Goal: Information Seeking & Learning: Learn about a topic

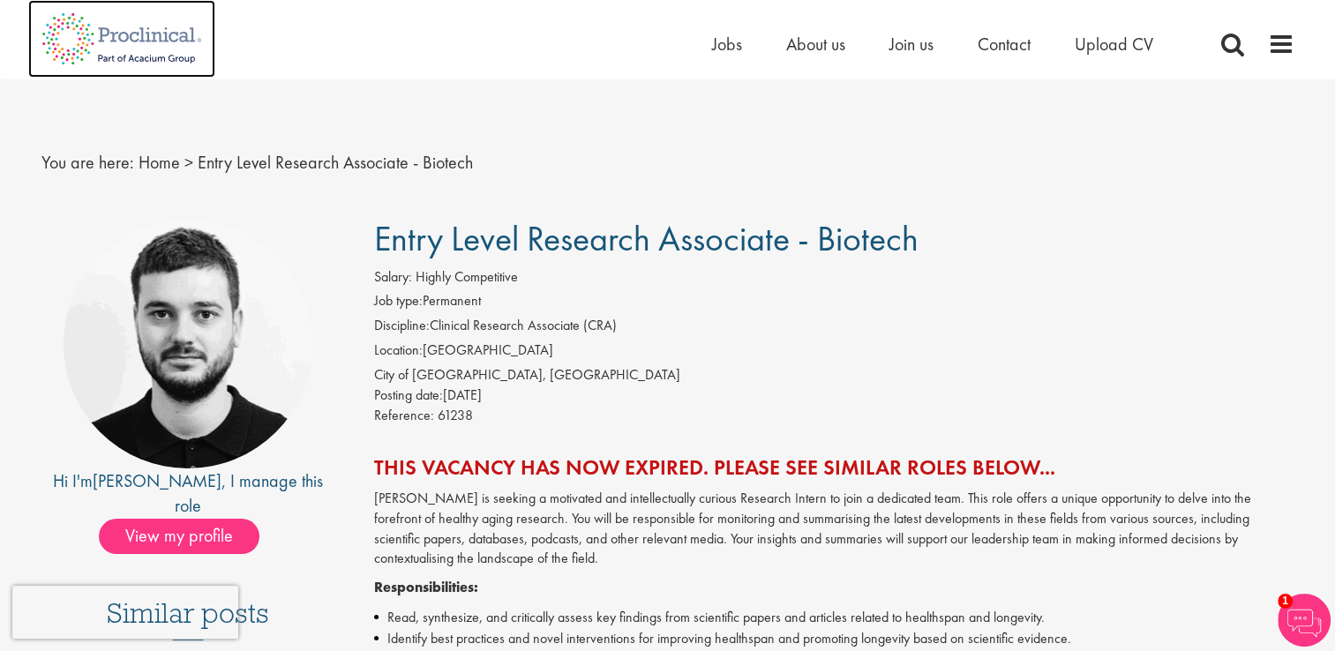
click at [132, 47] on img at bounding box center [121, 39] width 187 height 78
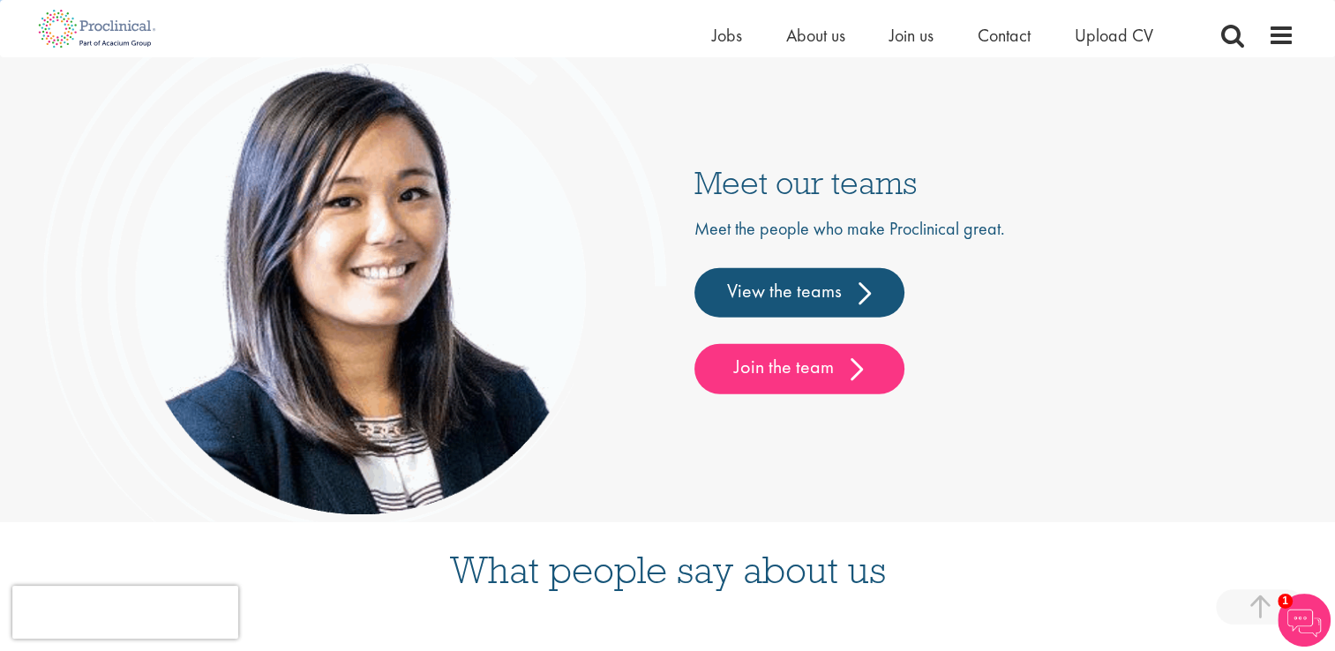
scroll to position [4201, 0]
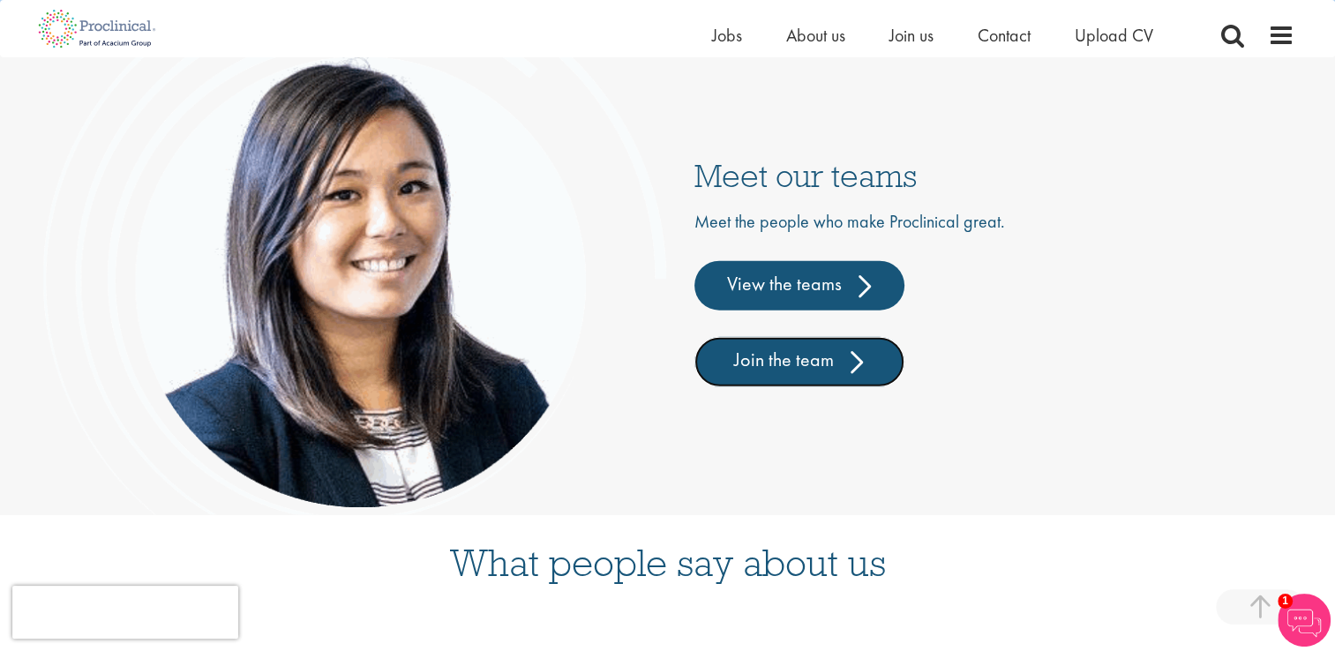
click at [841, 349] on link "Join the team" at bounding box center [800, 361] width 210 height 49
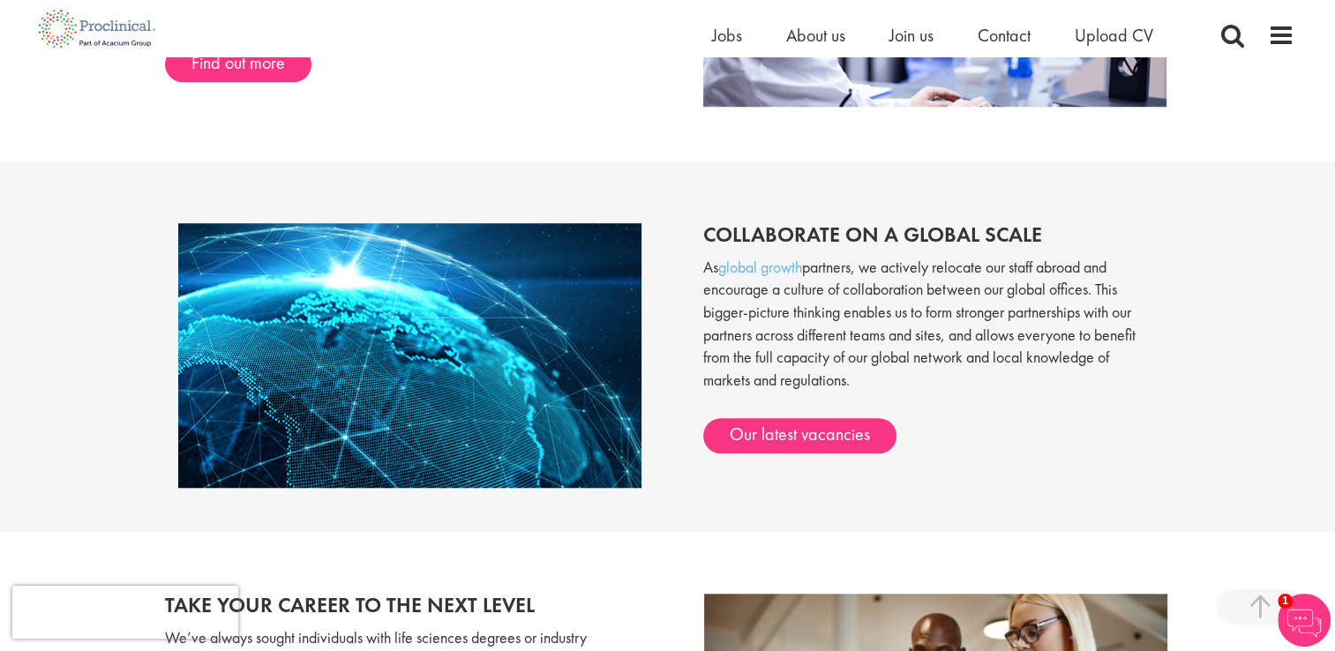
scroll to position [1377, 0]
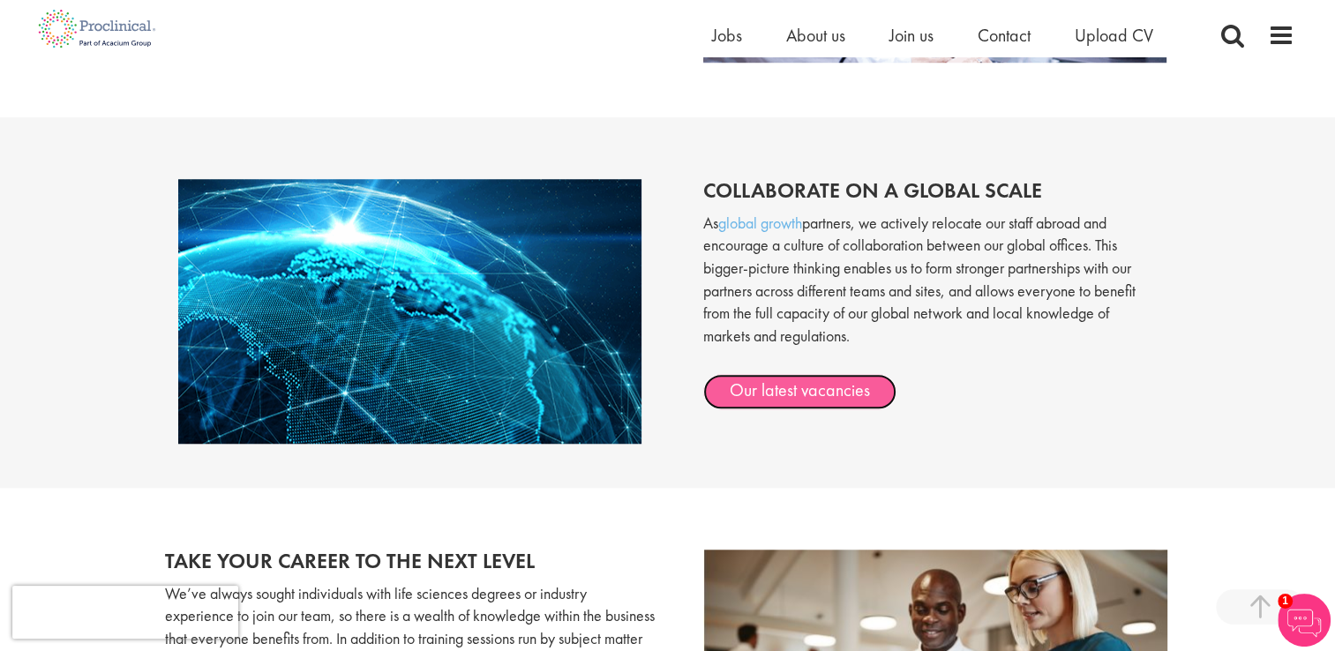
click at [885, 396] on link "Our latest vacancies" at bounding box center [799, 391] width 193 height 35
